Goal: Task Accomplishment & Management: Use online tool/utility

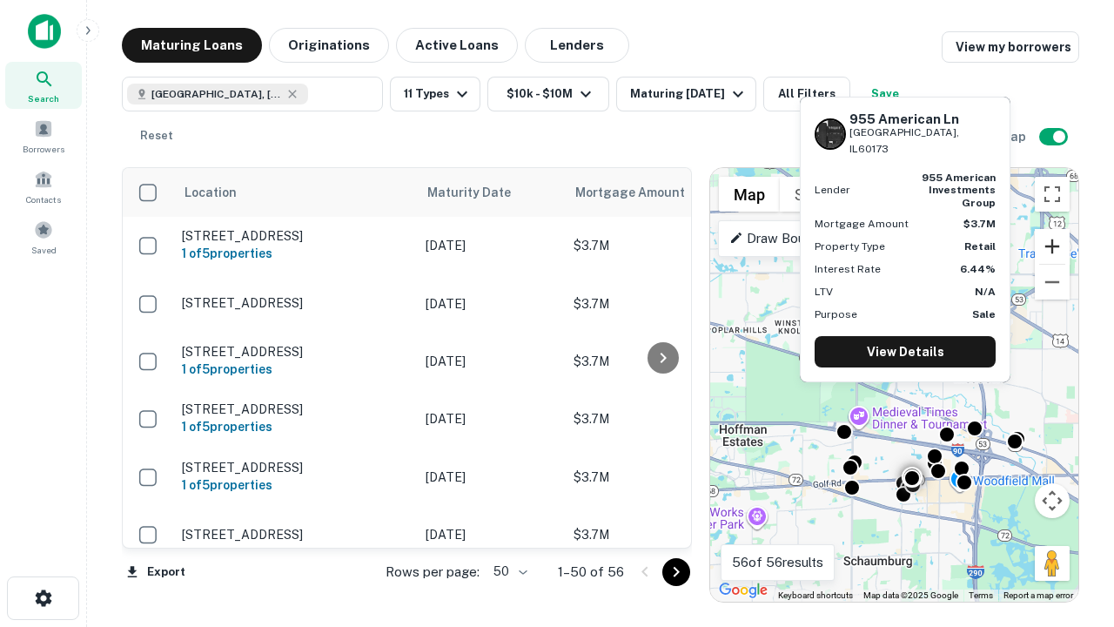
click at [1052, 246] on button "Zoom in" at bounding box center [1052, 246] width 35 height 35
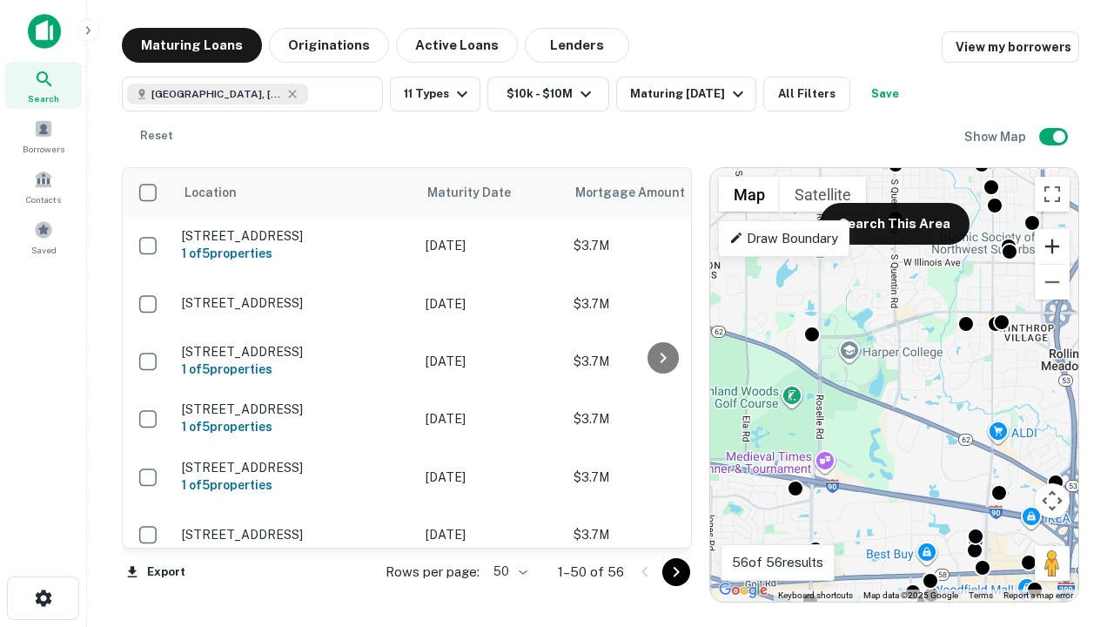
click at [1052, 246] on button "Zoom in" at bounding box center [1052, 246] width 35 height 35
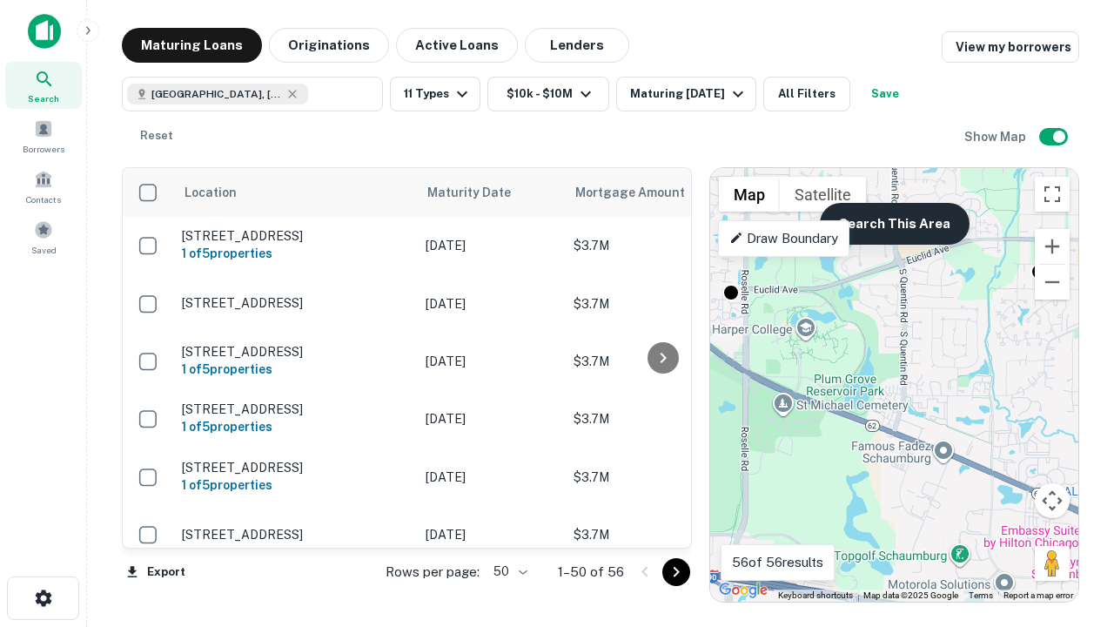
click at [894, 224] on button "Search This Area" at bounding box center [895, 224] width 150 height 42
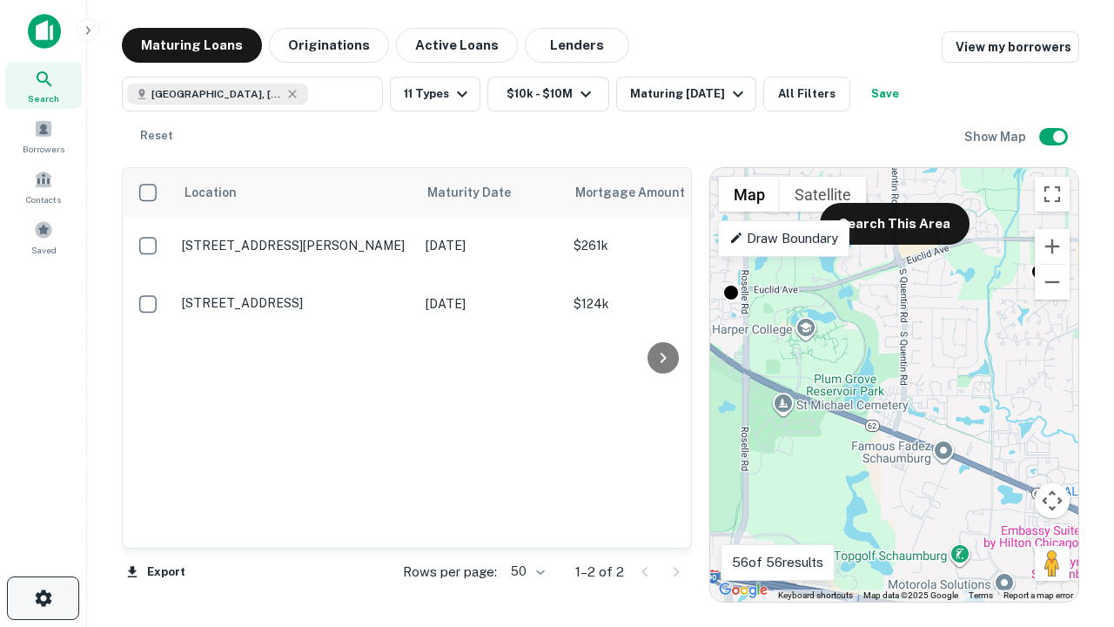
click at [43, 598] on icon "button" at bounding box center [43, 597] width 21 height 21
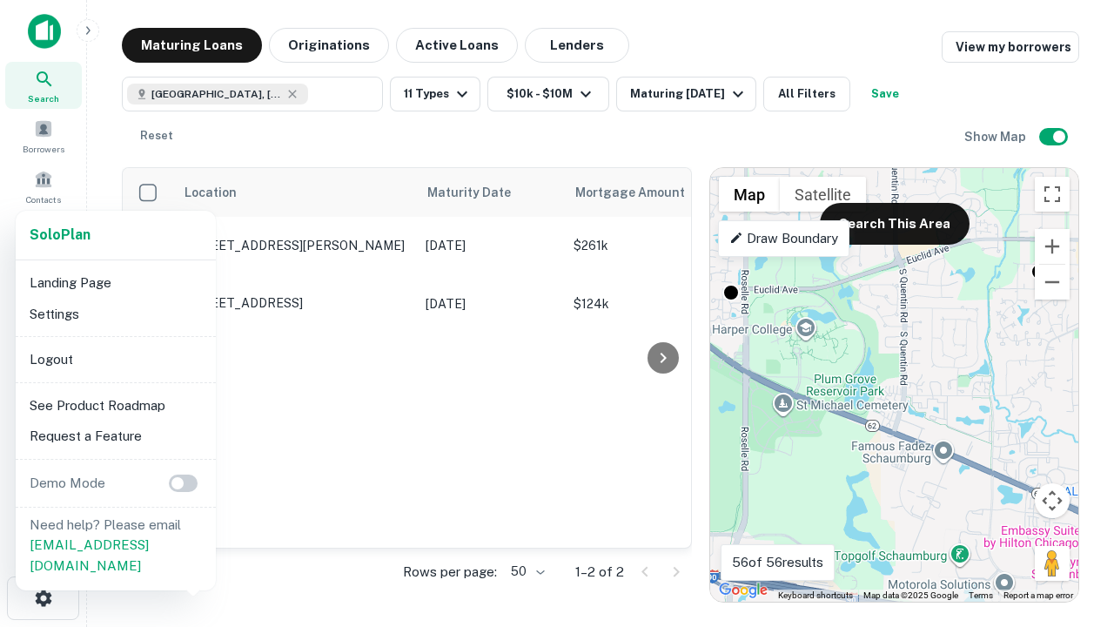
click at [115, 359] on li "Logout" at bounding box center [116, 359] width 186 height 31
